Goal: Find contact information: Find contact information

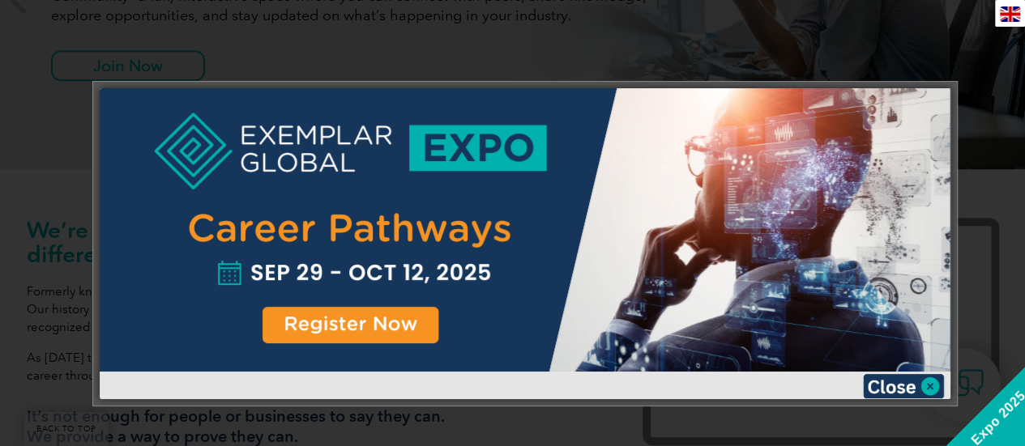
scroll to position [374, 0]
click at [931, 381] on img at bounding box center [903, 386] width 81 height 24
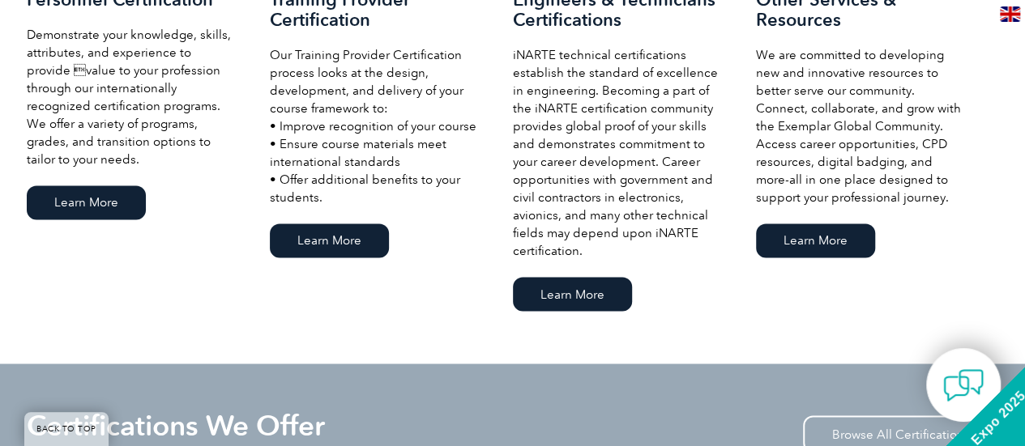
scroll to position [1201, 0]
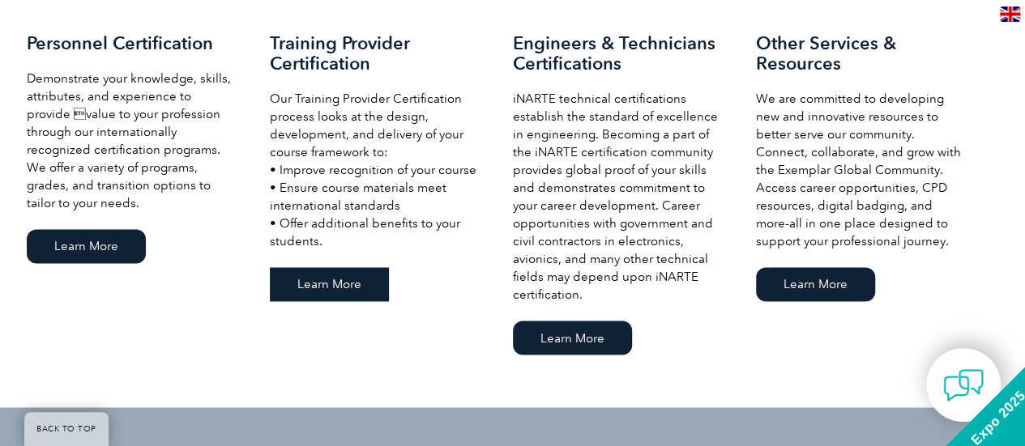
click at [328, 276] on link "Learn More" at bounding box center [329, 284] width 119 height 34
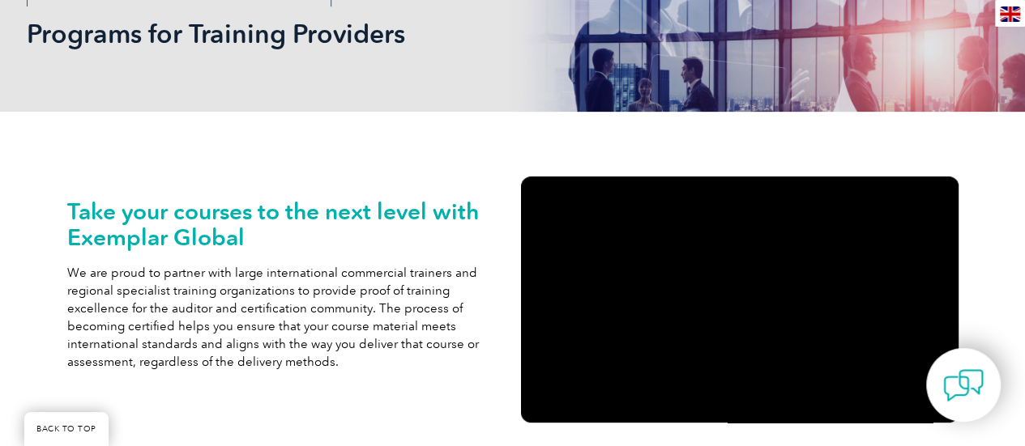
scroll to position [245, 0]
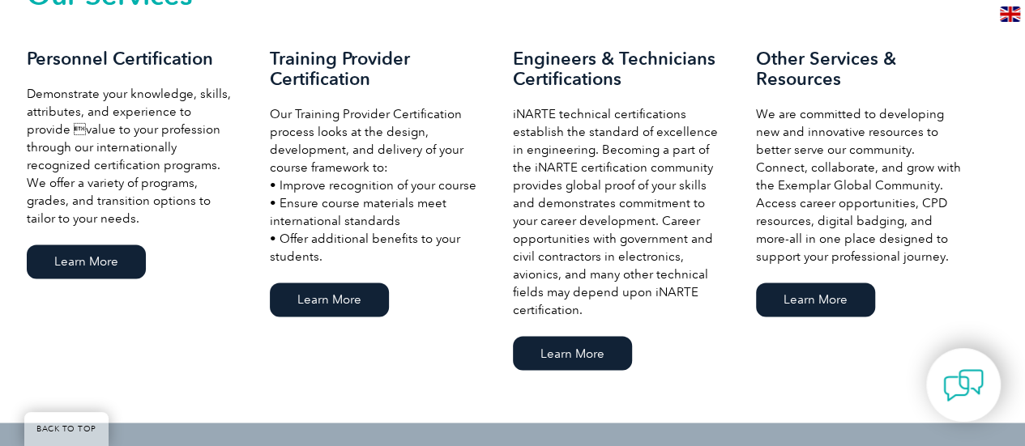
scroll to position [1191, 0]
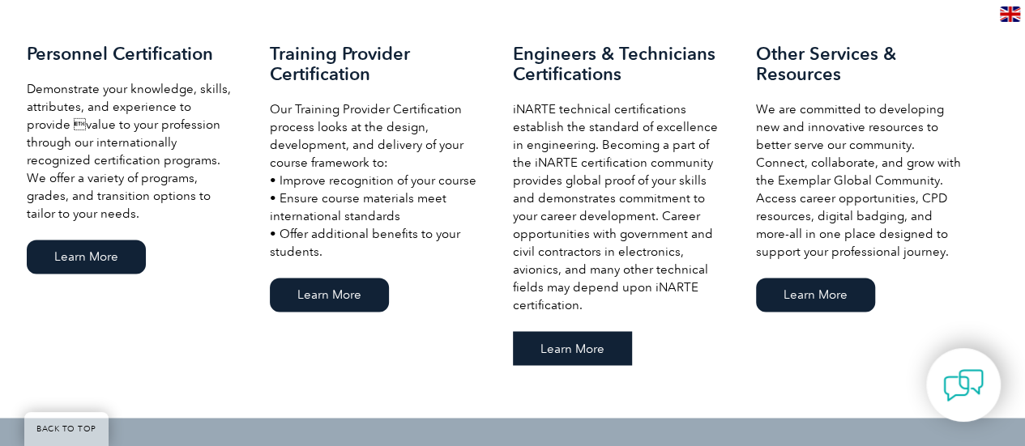
click at [585, 336] on link "Learn More" at bounding box center [572, 348] width 119 height 34
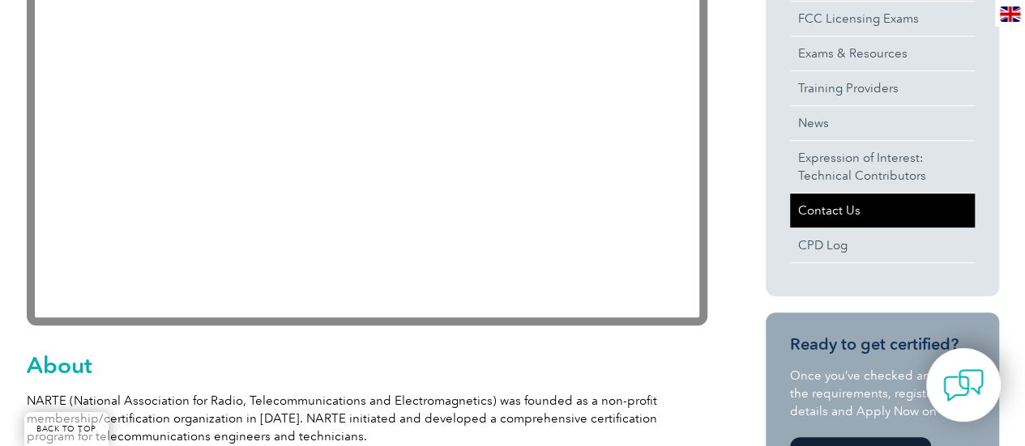
scroll to position [538, 0]
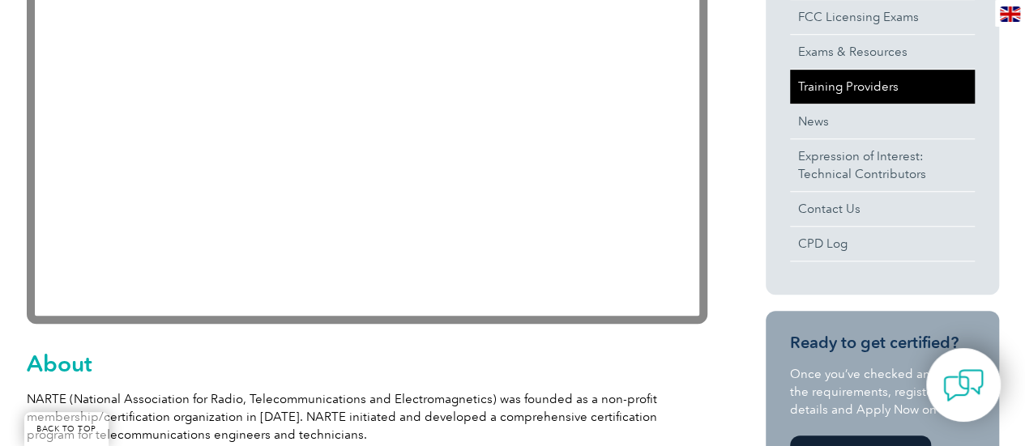
click at [854, 82] on link "Training Providers" at bounding box center [882, 87] width 185 height 34
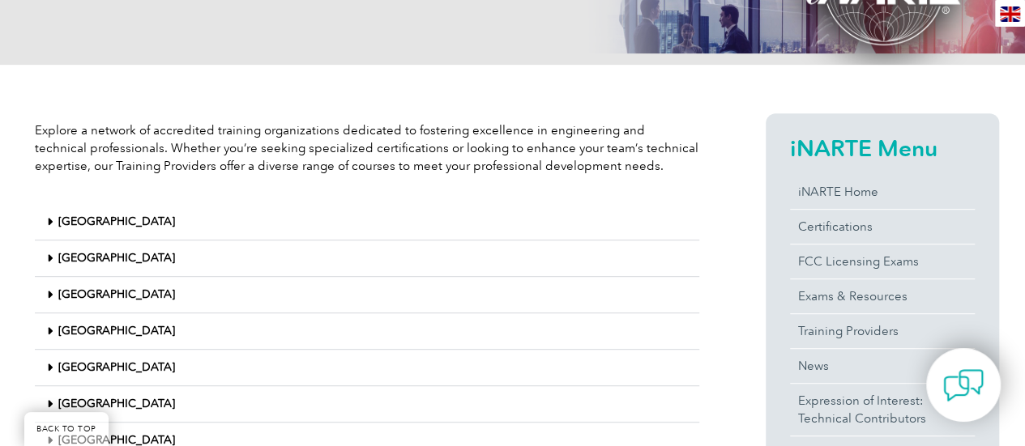
scroll to position [300, 0]
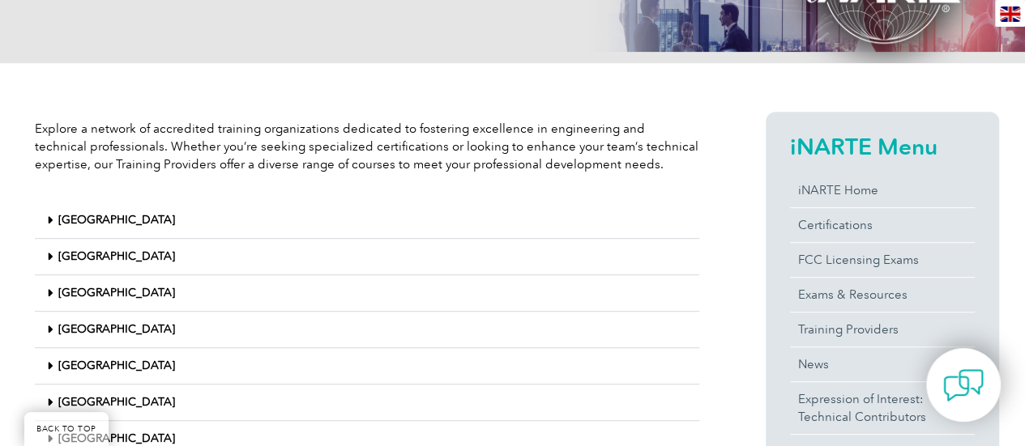
click at [50, 254] on icon at bounding box center [50, 256] width 6 height 11
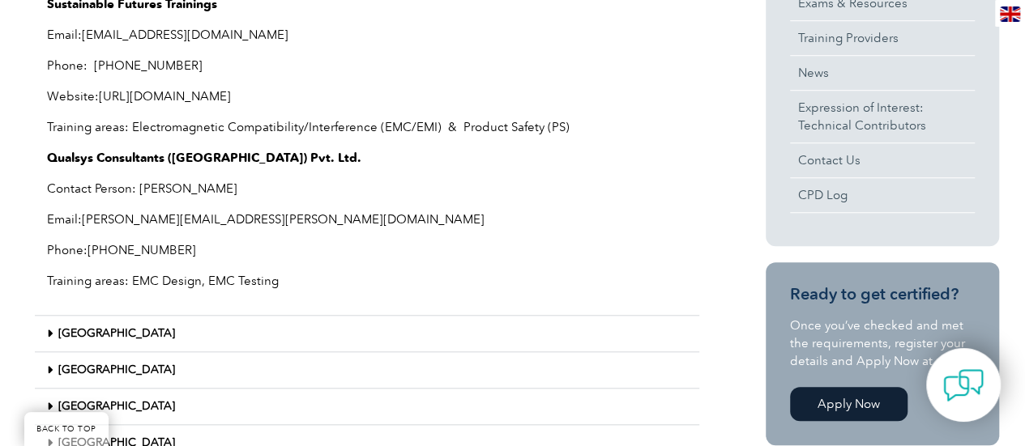
scroll to position [622, 0]
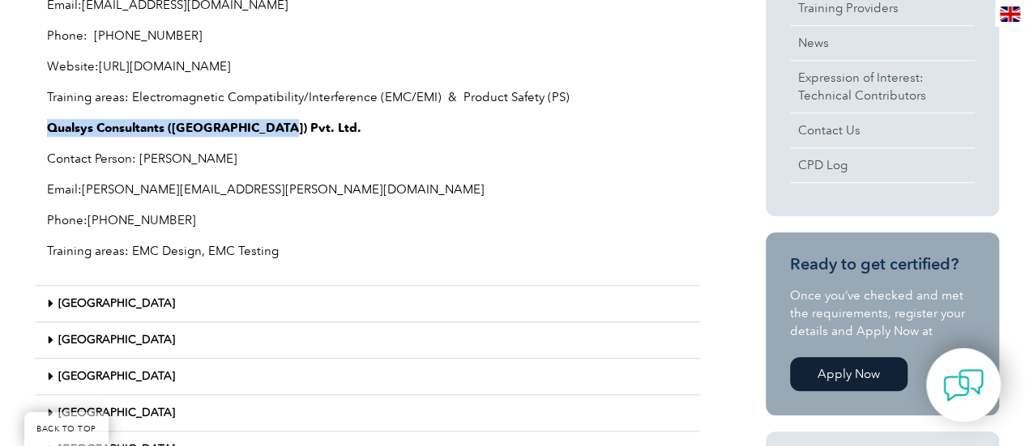
drag, startPoint x: 50, startPoint y: 128, endPoint x: 315, endPoint y: 129, distance: 264.9
click at [315, 129] on p "Qualsys Consultants ([GEOGRAPHIC_DATA]) Pvt. Ltd." at bounding box center [367, 128] width 640 height 18
copy strong "Qualsys Consultants ([GEOGRAPHIC_DATA]) Pvt. Ltd."
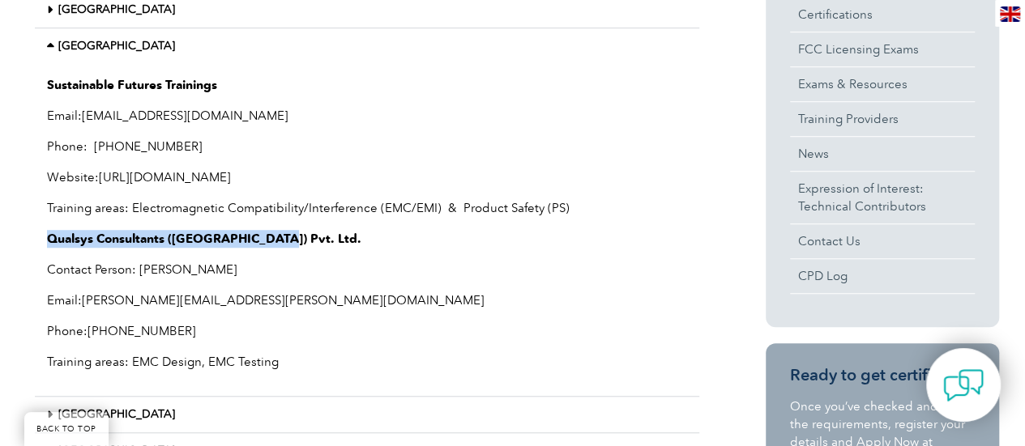
scroll to position [510, 0]
click at [188, 116] on link "[EMAIL_ADDRESS][DOMAIN_NAME]" at bounding box center [185, 116] width 207 height 15
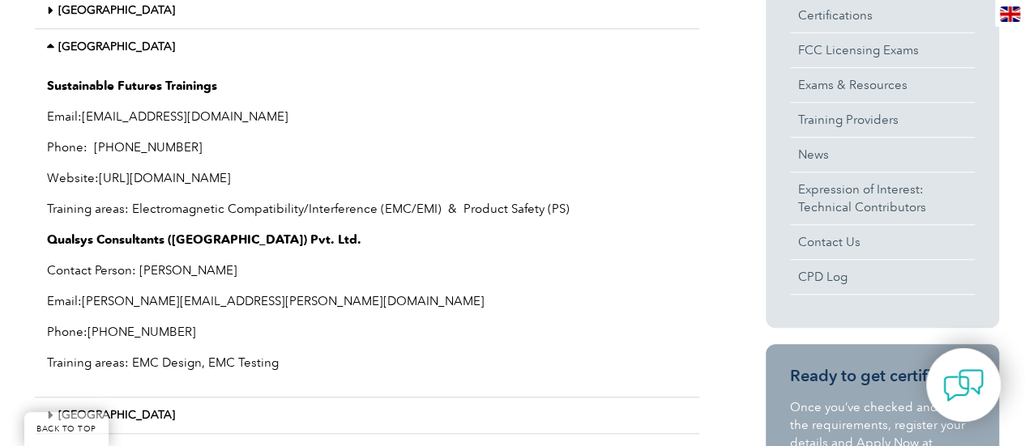
click at [309, 119] on p "Email: [EMAIL_ADDRESS][DOMAIN_NAME]" at bounding box center [367, 117] width 640 height 18
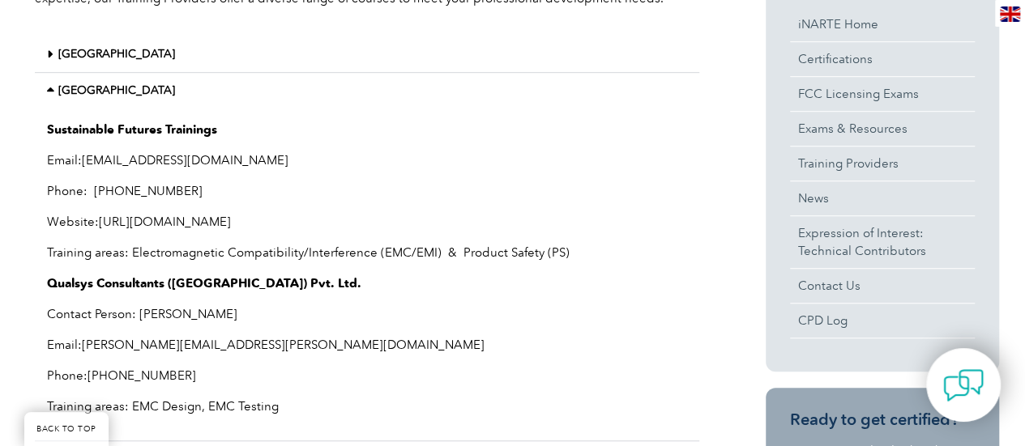
scroll to position [465, 0]
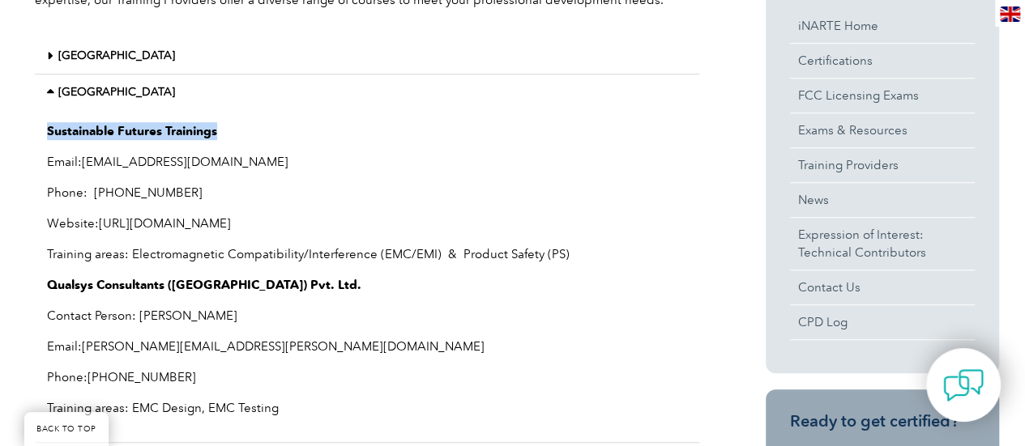
drag, startPoint x: 216, startPoint y: 129, endPoint x: 43, endPoint y: 122, distance: 173.5
click at [43, 122] on div "Sustainable Futures Trainings Email: [EMAIL_ADDRESS][DOMAIN_NAME] Phone: [PHONE…" at bounding box center [367, 276] width 664 height 333
copy strong "Sustainable Futures Trainings"
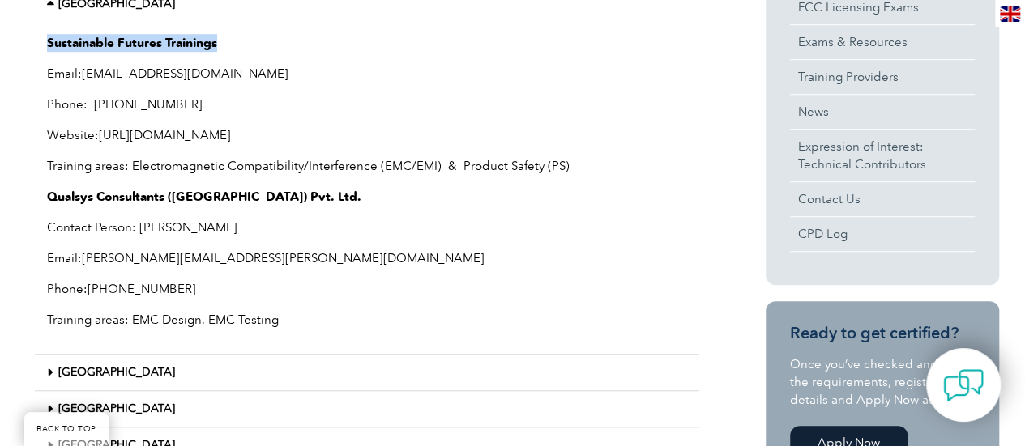
scroll to position [554, 0]
drag, startPoint x: 241, startPoint y: 192, endPoint x: 147, endPoint y: 171, distance: 96.3
click at [147, 171] on p "Training areas: Electromagnetic Compatibility/Interference (EMC/EMI) & Product …" at bounding box center [367, 165] width 640 height 18
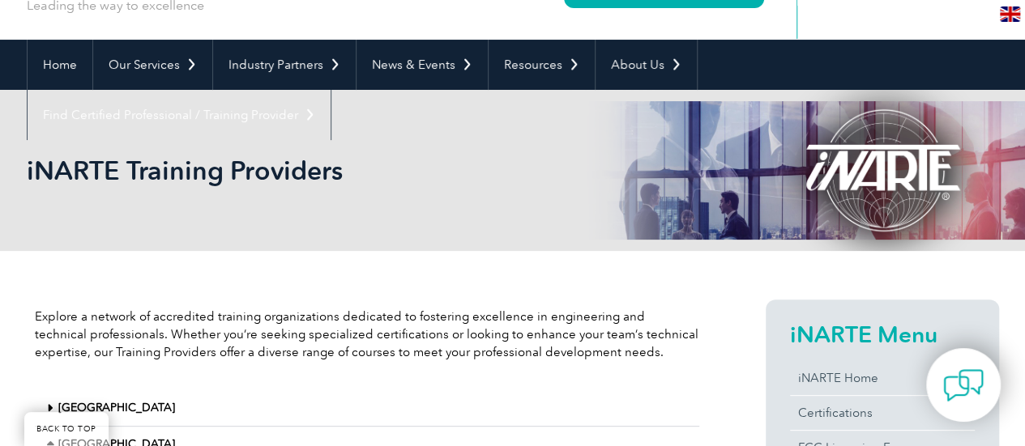
scroll to position [0, 0]
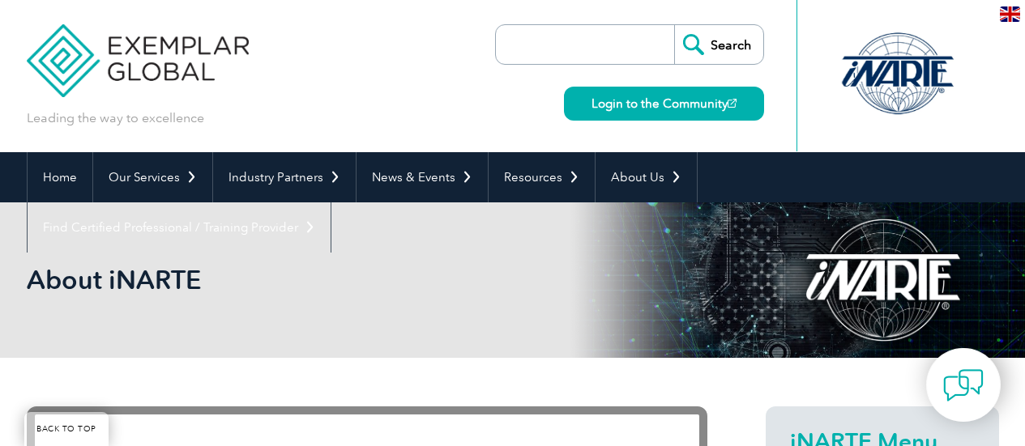
scroll to position [538, 0]
